Goal: Find contact information: Obtain details needed to contact an individual or organization

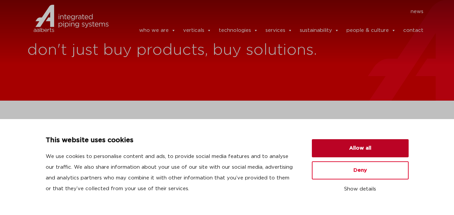
click at [347, 146] on button "Allow all" at bounding box center [360, 148] width 97 height 18
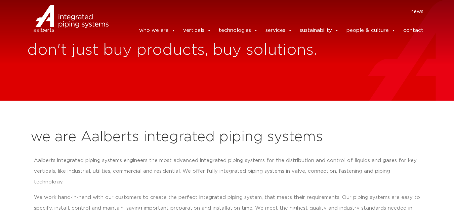
click at [413, 25] on link "contact" at bounding box center [413, 30] width 20 height 13
click at [417, 28] on link "contact" at bounding box center [413, 30] width 20 height 13
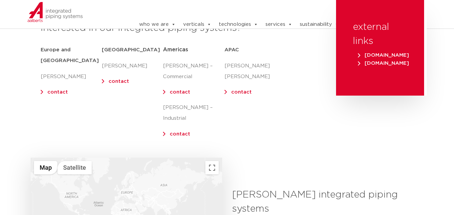
scroll to position [101, 0]
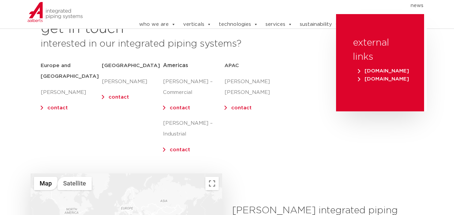
click at [180, 65] on span "Americas" at bounding box center [175, 65] width 25 height 5
click at [170, 108] on link "contact" at bounding box center [180, 107] width 20 height 5
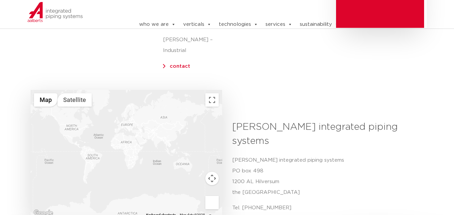
scroll to position [50, 0]
